Goal: Task Accomplishment & Management: Complete application form

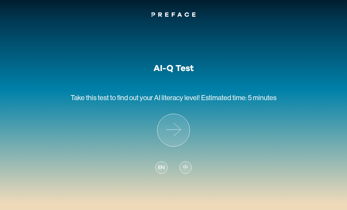
click at [181, 138] on icon at bounding box center [173, 130] width 32 height 32
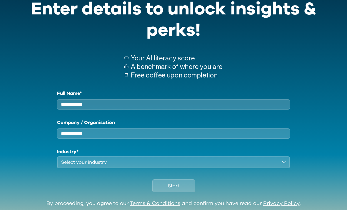
scroll to position [30, 0]
click at [239, 106] on input "Full Name*" at bounding box center [173, 104] width 233 height 10
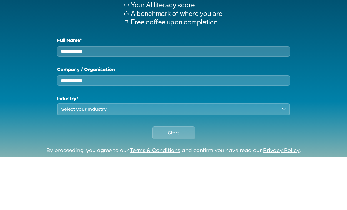
scroll to position [37, 0]
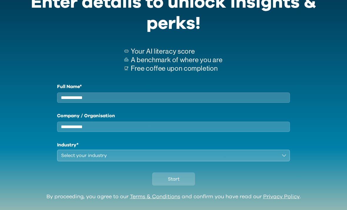
click at [233, 88] on label "Full Name*" at bounding box center [173, 86] width 233 height 7
click at [233, 92] on input "Full Name*" at bounding box center [173, 97] width 233 height 10
click at [248, 97] on input "Full Name*" at bounding box center [173, 97] width 233 height 10
type input "*"
type input "**********"
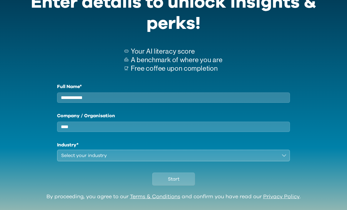
type input "****"
click at [165, 161] on button "Select your industry" at bounding box center [173, 155] width 233 height 12
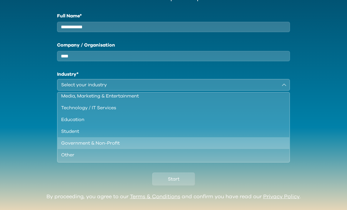
scroll to position [51, 0]
click at [116, 149] on li "Government & Non-Profit" at bounding box center [174, 143] width 232 height 12
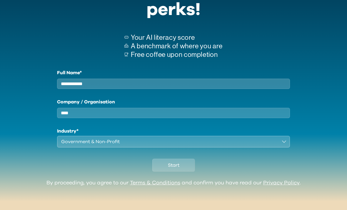
scroll to position [37, 0]
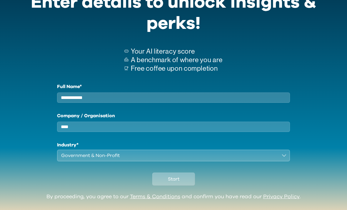
click at [169, 182] on span "Start" at bounding box center [173, 178] width 11 height 7
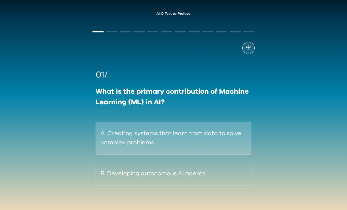
click at [153, 130] on button "A. Creating systems that learn from data to solve complex problems." at bounding box center [174, 137] width 156 height 33
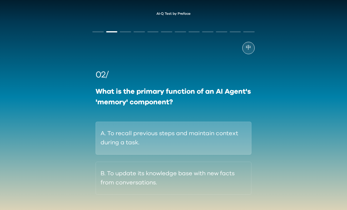
click at [182, 150] on button "A. To recall previous steps and maintain context during a task." at bounding box center [174, 137] width 156 height 33
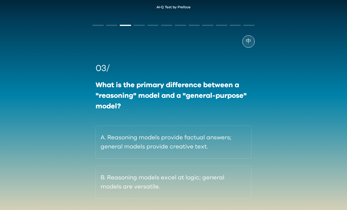
scroll to position [9, 0]
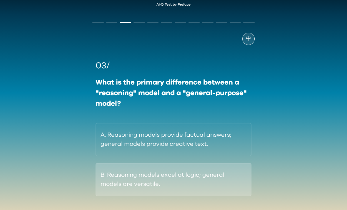
click at [239, 182] on button "B. Reasoning models excel at logic; general models are versatile." at bounding box center [174, 179] width 156 height 33
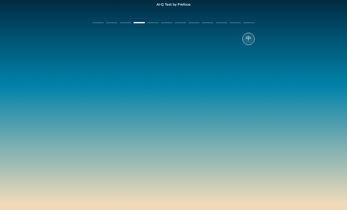
scroll to position [0, 0]
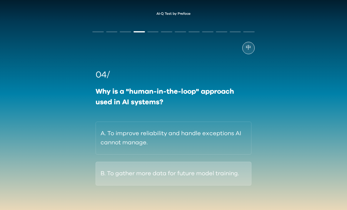
click at [134, 181] on button "B. To gather more data for future model training." at bounding box center [174, 173] width 156 height 24
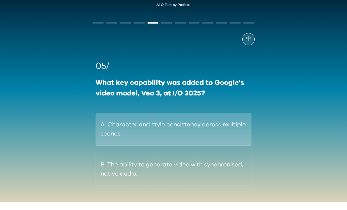
scroll to position [0, 0]
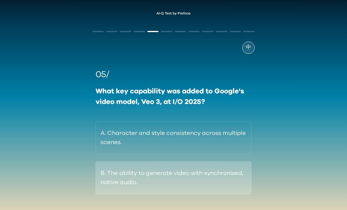
click at [230, 171] on button "B. The ability to generate video with synchronised, native audio." at bounding box center [174, 177] width 156 height 33
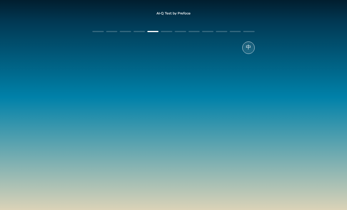
scroll to position [0, 0]
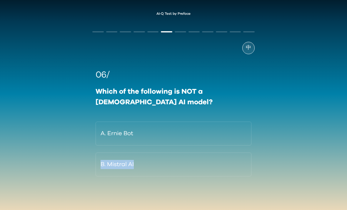
drag, startPoint x: 212, startPoint y: 131, endPoint x: 269, endPoint y: 169, distance: 68.4
click at [269, 169] on div "AI-Q Test by Preface 中 06/ Which of the following is NOT a Chinese AI model? A.…" at bounding box center [173, 112] width 347 height 213
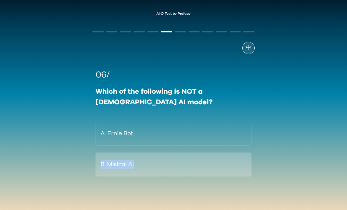
click at [195, 171] on button "B. Mistral AI" at bounding box center [174, 164] width 156 height 24
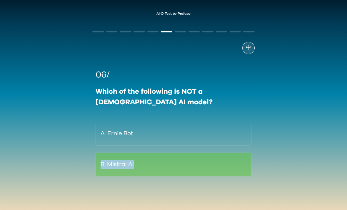
click at [208, 191] on div "中 06/ Which of the following is NOT a Chinese AI model? A. Ernie Bot B. Mistral…" at bounding box center [174, 120] width 174 height 197
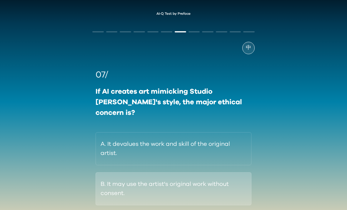
click at [197, 184] on button "B. It may use the artist's original work without consent." at bounding box center [174, 188] width 156 height 33
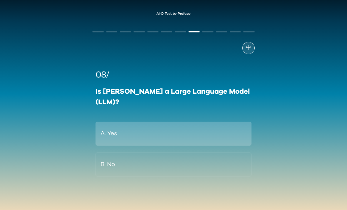
click at [187, 131] on button "A. Yes" at bounding box center [174, 133] width 156 height 24
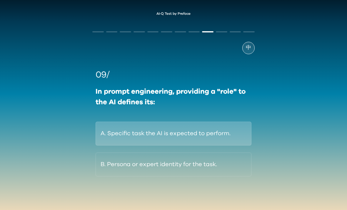
click at [178, 138] on button "A. Specific task the AI is expected to perform." at bounding box center [174, 133] width 156 height 24
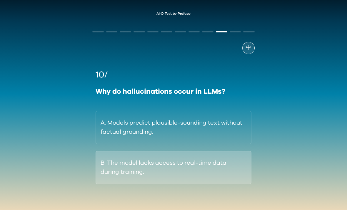
click at [183, 169] on button "B. The model lacks access to real-time data during training." at bounding box center [174, 167] width 156 height 33
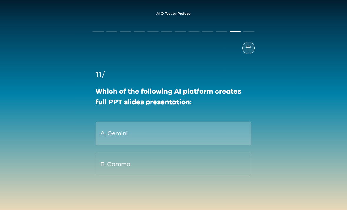
click at [180, 125] on button "A. Gemini" at bounding box center [174, 133] width 156 height 24
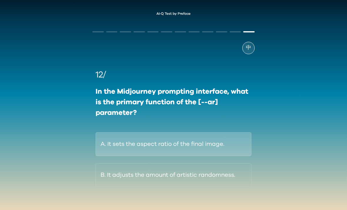
click at [198, 142] on button "A. It sets the aspect ratio of the final image." at bounding box center [174, 144] width 156 height 24
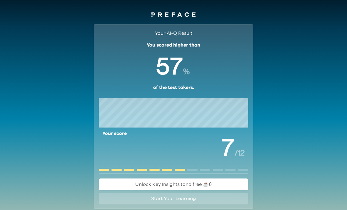
scroll to position [49, 0]
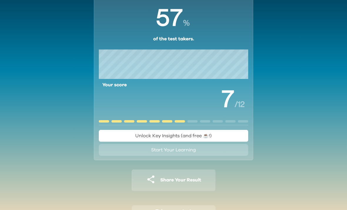
click at [211, 136] on span "Unlock Key Insights (and free ☕️!)" at bounding box center [173, 135] width 76 height 5
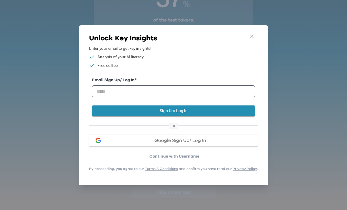
scroll to position [0, 0]
click at [197, 146] on button "Google Sign Up/ Log In" at bounding box center [173, 140] width 169 height 12
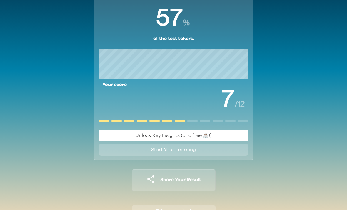
scroll to position [45, 0]
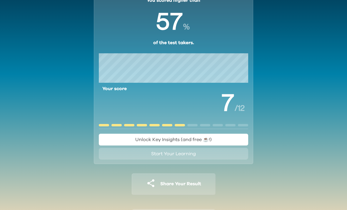
click at [189, 138] on span "Unlock Key Insights (and free ☕️!)" at bounding box center [173, 139] width 76 height 5
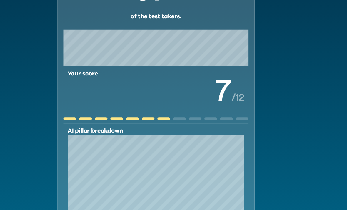
scroll to position [0, 0]
